Goal: Navigation & Orientation: Find specific page/section

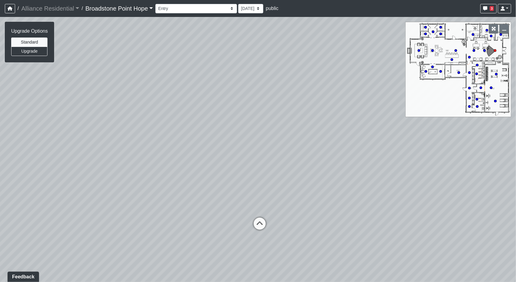
drag, startPoint x: 96, startPoint y: 196, endPoint x: 2, endPoint y: 205, distance: 94.5
click at [2, 205] on div "Loading... Leasing Desks 1 Loading... Breakroom 1 Loading... Leasing Office 1" at bounding box center [258, 149] width 516 height 265
drag, startPoint x: 184, startPoint y: 155, endPoint x: 155, endPoint y: 154, distance: 28.7
click at [155, 154] on div "Loading... Leasing Desks 1 Loading... Breakroom 1 Loading... Leasing Office 1" at bounding box center [258, 149] width 516 height 265
click at [240, 225] on icon at bounding box center [237, 226] width 18 height 18
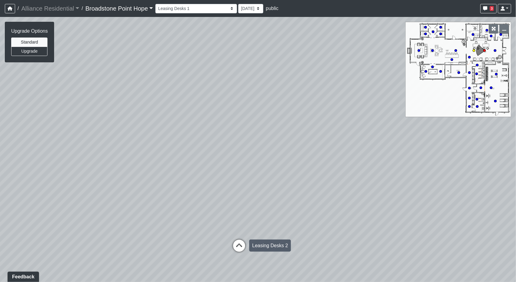
click at [238, 246] on icon at bounding box center [239, 248] width 18 height 18
click at [243, 198] on icon at bounding box center [239, 202] width 18 height 18
select select "g4EgQxRBMCMM8UhMmxdv3J"
drag, startPoint x: 96, startPoint y: 173, endPoint x: 508, endPoint y: 164, distance: 413.0
click at [508, 164] on div "Loading... Leasing Desks 1 Loading... Breakroom 1 Loading... Leasing Office 1 L…" at bounding box center [258, 149] width 516 height 265
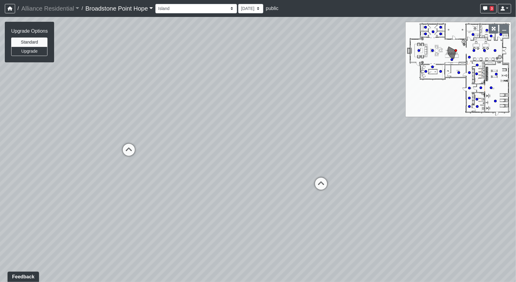
drag, startPoint x: 423, startPoint y: 216, endPoint x: 210, endPoint y: 230, distance: 213.6
click at [208, 232] on div "Loading... Leasing Desks 1 Loading... Breakroom 1 Loading... Leasing Office 1 L…" at bounding box center [258, 149] width 516 height 265
drag, startPoint x: 395, startPoint y: 200, endPoint x: 301, endPoint y: 213, distance: 94.4
click at [301, 213] on div "Loading... Leasing Desks 1 Loading... Breakroom 1 Loading... Leasing Office 1 L…" at bounding box center [258, 149] width 516 height 265
click at [35, 54] on button "Upgrade" at bounding box center [29, 51] width 36 height 9
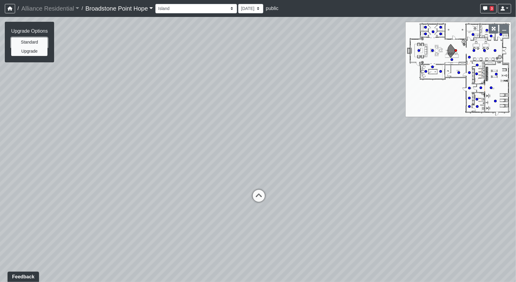
click at [38, 46] on button "Standard" at bounding box center [29, 41] width 36 height 9
